Goal: Task Accomplishment & Management: Use online tool/utility

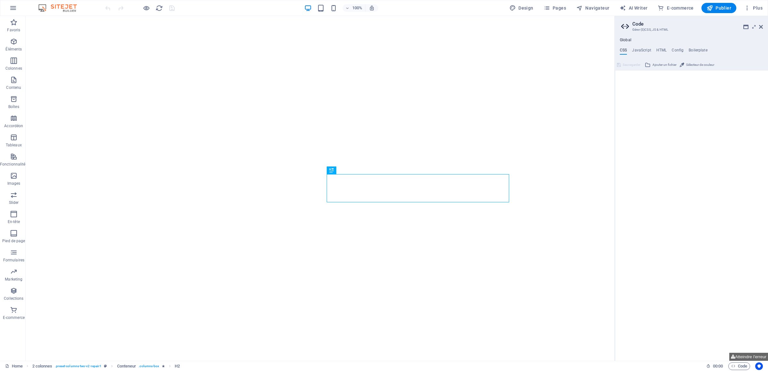
type textarea "/*"
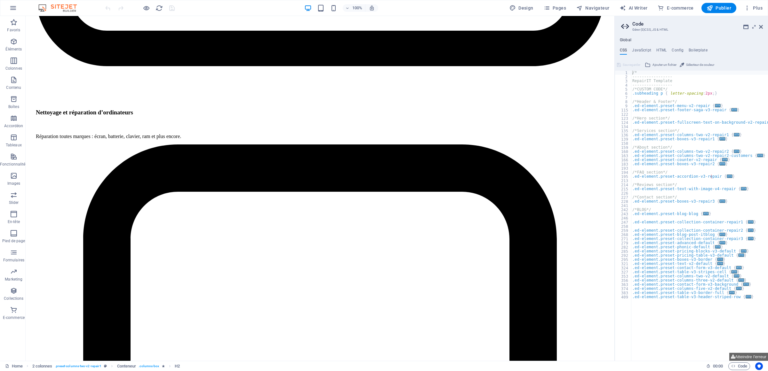
scroll to position [2149, 0]
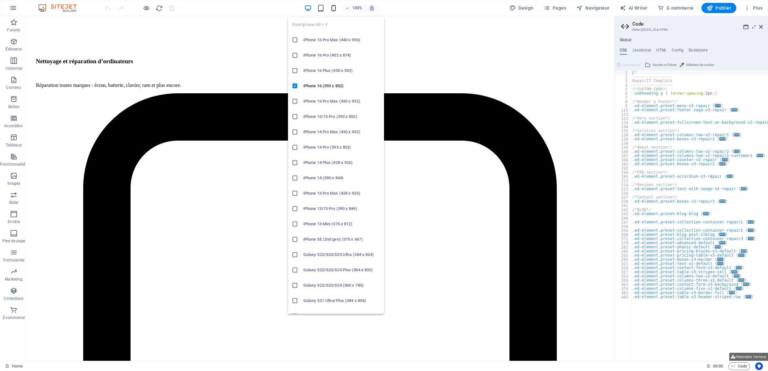
click at [333, 8] on icon "button" at bounding box center [333, 7] width 7 height 7
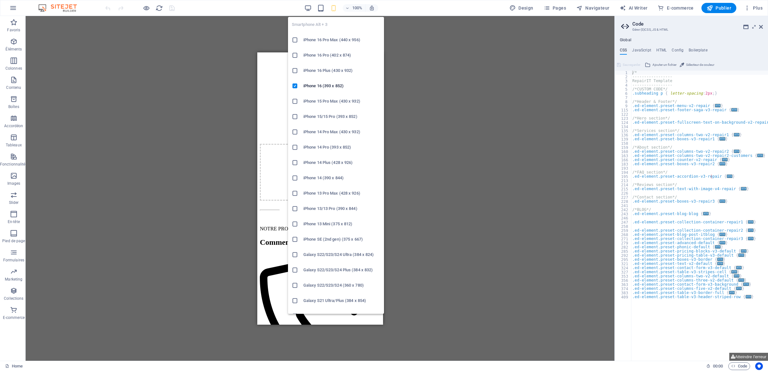
scroll to position [1959, 0]
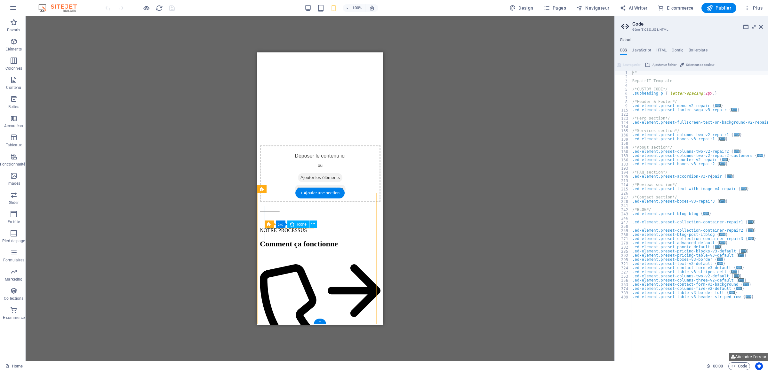
select select "xMidYMid"
select select "px"
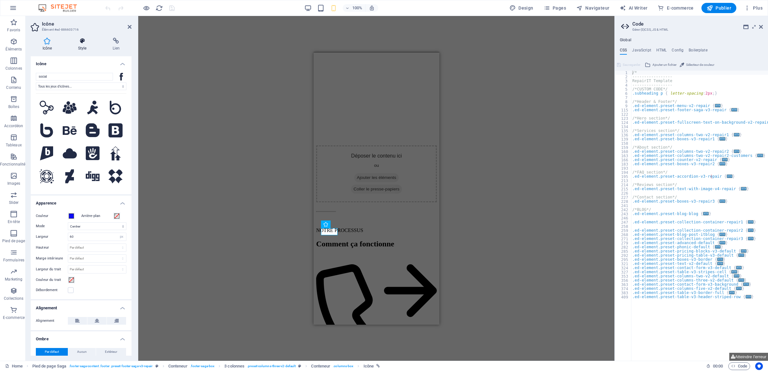
click at [79, 44] on icon at bounding box center [82, 41] width 32 height 6
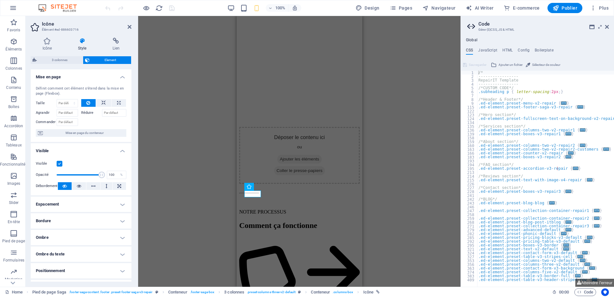
scroll to position [21, 0]
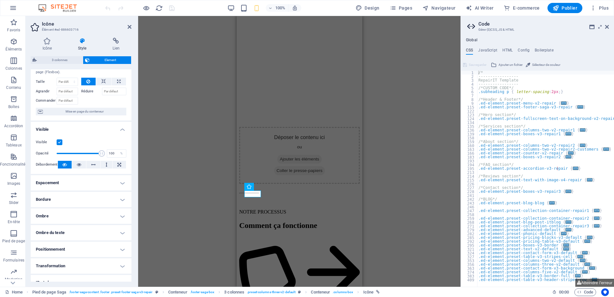
click at [82, 202] on h4 "Bordure" at bounding box center [81, 199] width 101 height 15
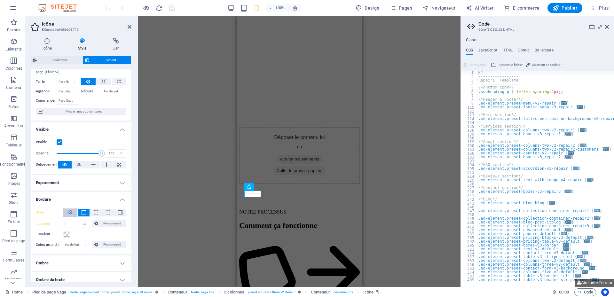
click at [68, 214] on icon at bounding box center [70, 213] width 4 height 8
click at [190, 163] on div "H2 2 colonnes Conteneur Conteneur Conteneur Conteneur Espaceur Texte Texte à l'…" at bounding box center [299, 151] width 322 height 271
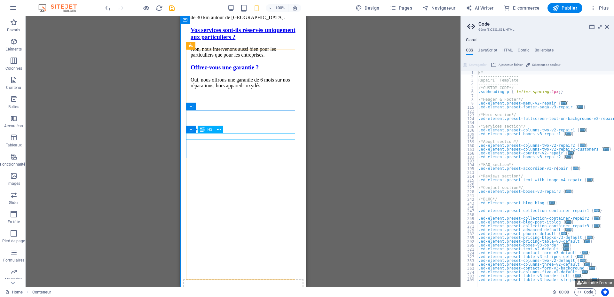
scroll to position [1780, 0]
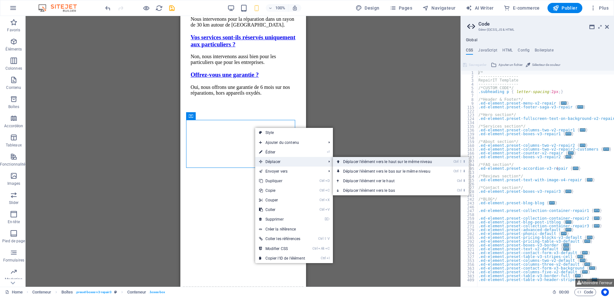
click at [351, 164] on link "Ctrl ⇧ ⬆ Déplacer l'élément vers le haut sur le même niveau" at bounding box center [389, 162] width 112 height 10
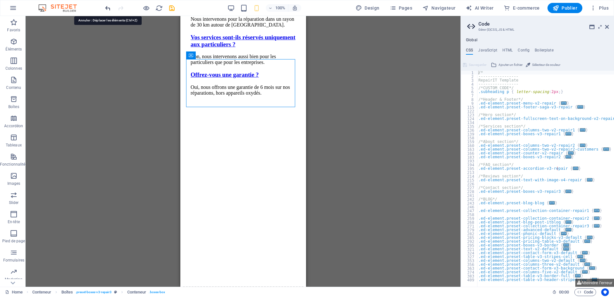
click at [105, 9] on icon "undo" at bounding box center [107, 7] width 7 height 7
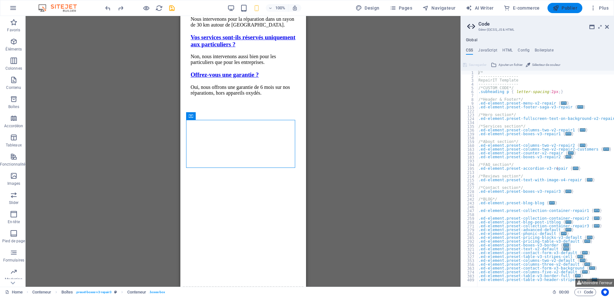
click at [564, 10] on span "Publier" at bounding box center [565, 8] width 25 height 6
